Goal: Task Accomplishment & Management: Manage account settings

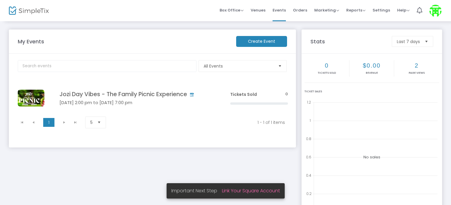
click at [247, 192] on link "Link Your Square Account" at bounding box center [251, 191] width 58 height 7
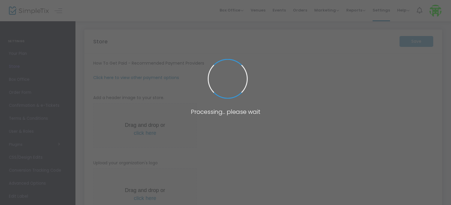
type input "[URL]"
type input "10.0000 %"
radio input "true"
radio input "false"
radio input "true"
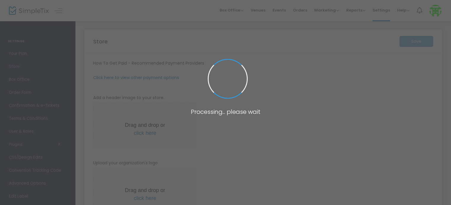
type input "Jozi Day Vibes AU"
type input "0498827548"
type input "[DOMAIN_NAME][EMAIL_ADDRESS][DOMAIN_NAME]"
type input "Perth_shisanyama"
type input "(UTC+08:00) [GEOGRAPHIC_DATA]"
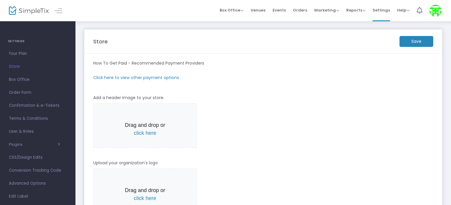
click at [151, 75] on m-panel-subtitle "Click here to view other payment options" at bounding box center [136, 78] width 86 height 6
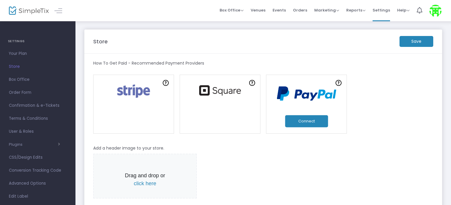
click at [300, 122] on button "Connect" at bounding box center [306, 121] width 43 height 12
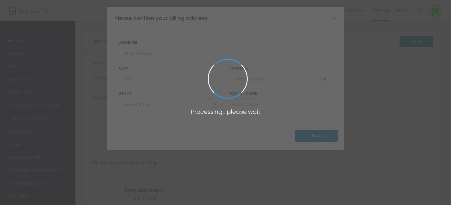
type input "[URL]"
type input "10.0000 %"
radio input "true"
radio input "false"
radio input "true"
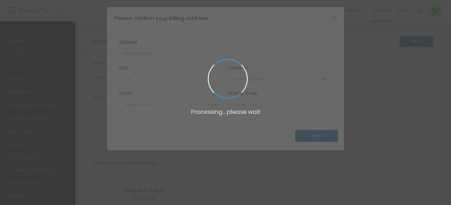
type input "Jozi Day Vibes AU"
type input "0498827548"
type input "[DOMAIN_NAME][EMAIL_ADDRESS][DOMAIN_NAME]"
type input "Perth_shisanyama"
type input "(UTC+08:00) [GEOGRAPHIC_DATA]"
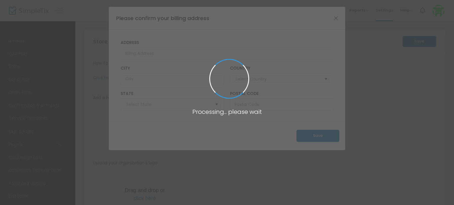
type input "[GEOGRAPHIC_DATA]"
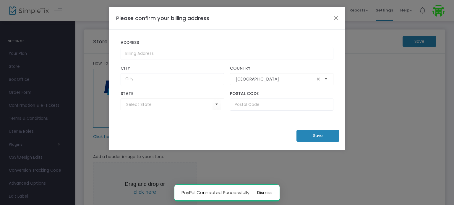
click at [326, 77] on span "Select" at bounding box center [326, 80] width 10 height 10
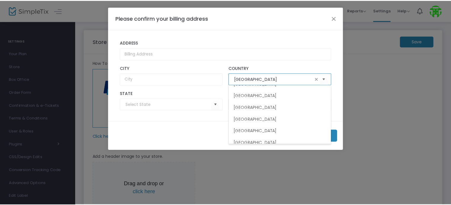
scroll to position [305, 0]
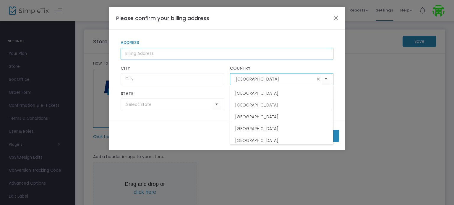
click at [135, 51] on input "Address" at bounding box center [227, 54] width 213 height 12
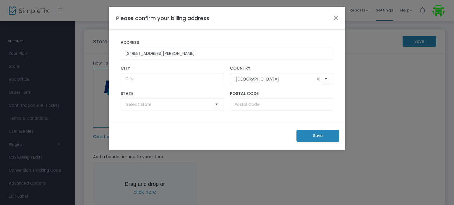
type input "[STREET_ADDRESS]"
type input "[GEOGRAPHIC_DATA][PERSON_NAME]"
type input "[GEOGRAPHIC_DATA]"
type input "6101"
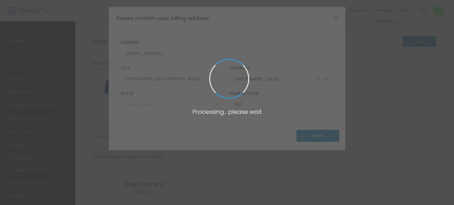
type input "[GEOGRAPHIC_DATA]"
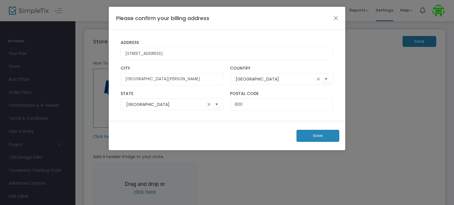
click at [318, 137] on button "Save" at bounding box center [318, 136] width 43 height 12
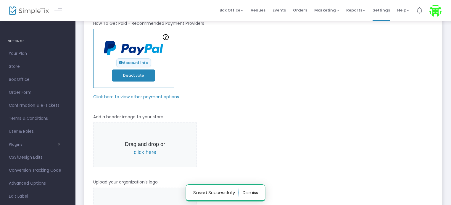
scroll to position [40, 0]
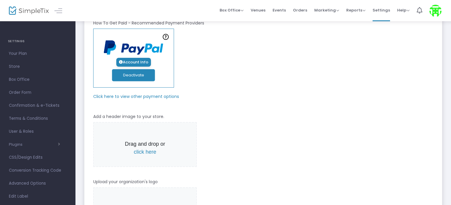
click at [138, 60] on link "Account Info" at bounding box center [133, 62] width 35 height 9
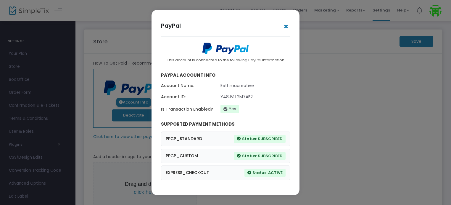
scroll to position [0, 0]
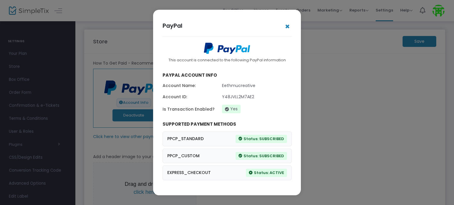
click at [289, 28] on button "✖" at bounding box center [287, 26] width 9 height 9
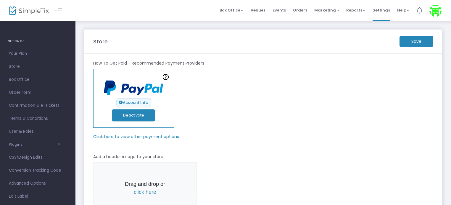
click at [424, 45] on m-button "Save" at bounding box center [416, 41] width 34 height 11
click at [278, 11] on span "Events" at bounding box center [278, 10] width 13 height 15
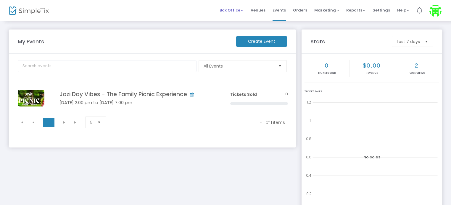
click at [238, 10] on span "Box Office" at bounding box center [231, 10] width 24 height 6
click at [239, 21] on li "Sell Tickets" at bounding box center [240, 20] width 42 height 12
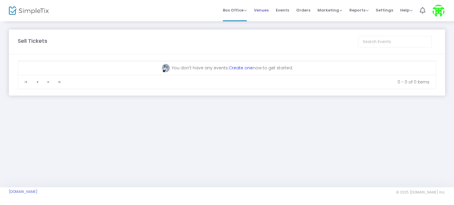
click at [263, 9] on span "Venues" at bounding box center [261, 10] width 15 height 15
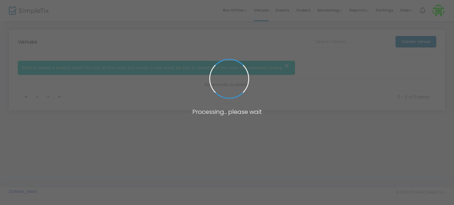
click at [286, 9] on span at bounding box center [227, 102] width 454 height 205
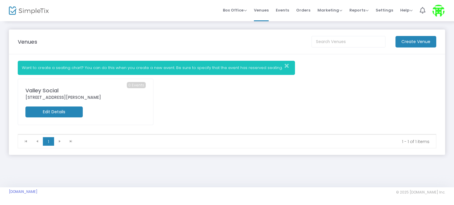
click at [286, 9] on span "Events" at bounding box center [282, 10] width 13 height 15
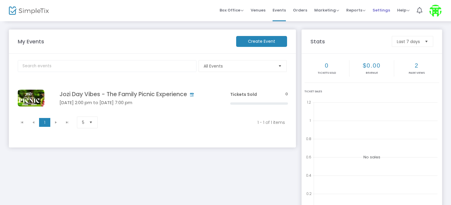
click at [377, 8] on span "Settings" at bounding box center [380, 10] width 17 height 15
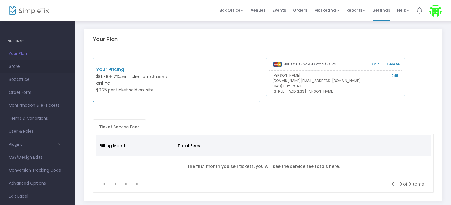
click at [14, 67] on span "Store" at bounding box center [38, 67] width 58 height 8
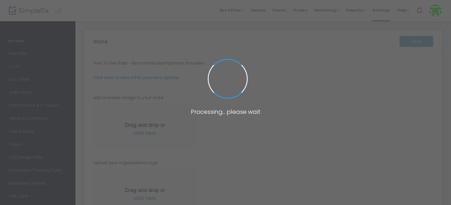
type input "[URL]"
type input "10.0000 %"
radio input "true"
radio input "false"
radio input "true"
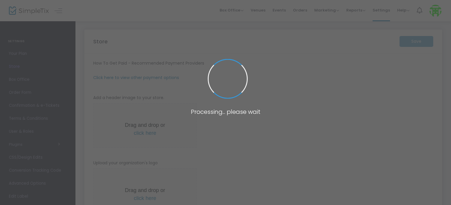
type input "Jozi Day Vibes AU"
type input "0498827548"
type input "[DOMAIN_NAME][EMAIL_ADDRESS][DOMAIN_NAME]"
type input "Perth_shisanyama"
type input "(UTC+08:00) [GEOGRAPHIC_DATA]"
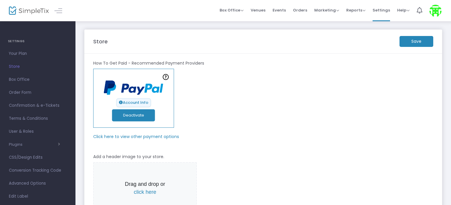
click at [434, 11] on img at bounding box center [435, 11] width 12 height 12
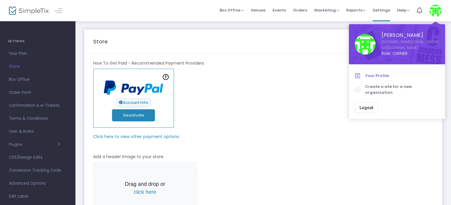
click at [380, 76] on span "Your Profile" at bounding box center [402, 76] width 74 height 6
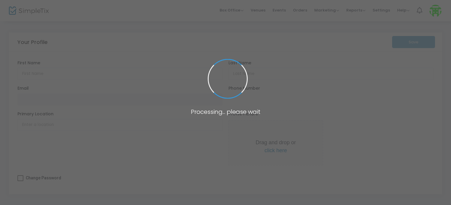
type input "[PERSON_NAME]"
type input "Mhiti"
type input "[DOMAIN_NAME][EMAIL_ADDRESS][DOMAIN_NAME]"
type input "[GEOGRAPHIC_DATA], [GEOGRAPHIC_DATA]"
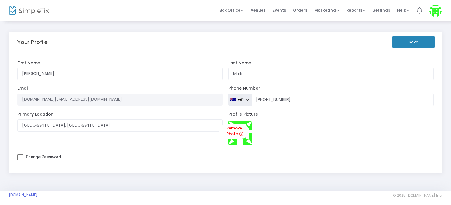
click at [433, 14] on img at bounding box center [435, 11] width 12 height 12
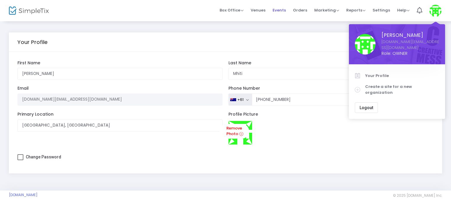
click at [281, 10] on span "Events" at bounding box center [278, 10] width 13 height 15
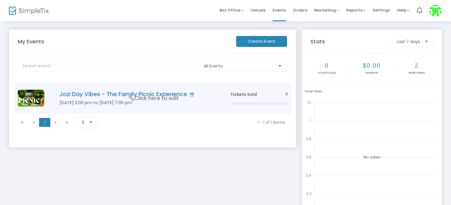
click at [153, 98] on span "Click here to edit" at bounding box center [154, 99] width 50 height 8
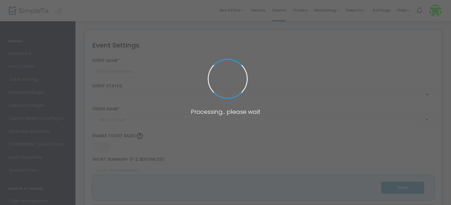
type input "Jozi Day Vibes - The Family Picnic Experience"
type textarea "🌞 Jozi Day Vibes Presents: The Family Picnic Experience📅 [DATE]🕑 2:00 PM – 7:00…"
type input "Buy Tickets"
type input "Valley Social"
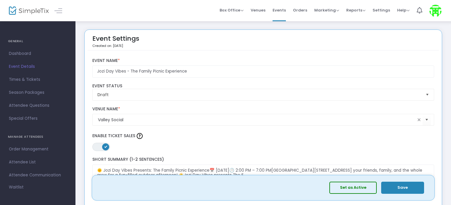
click at [343, 184] on button "Set as Active" at bounding box center [352, 188] width 47 height 12
